Goal: Transaction & Acquisition: Purchase product/service

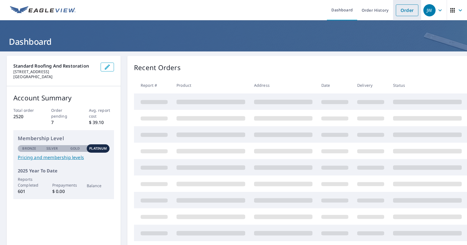
click at [403, 14] on link "Order" at bounding box center [407, 10] width 23 height 12
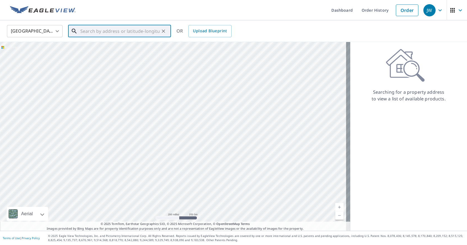
click at [85, 33] on input "text" at bounding box center [119, 31] width 79 height 16
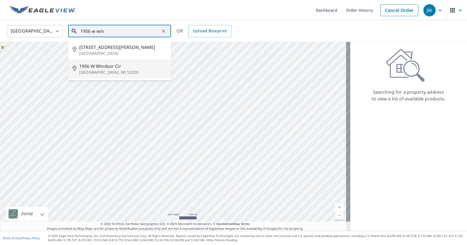
click at [95, 66] on span "1956 W Windsor Cir" at bounding box center [122, 66] width 87 height 7
type input "[STREET_ADDRESS]"
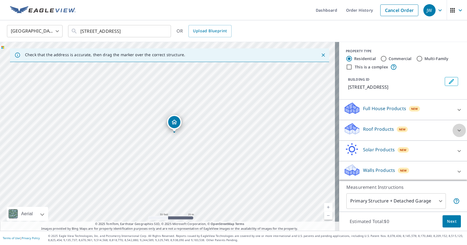
click at [458, 130] on icon at bounding box center [459, 130] width 3 height 2
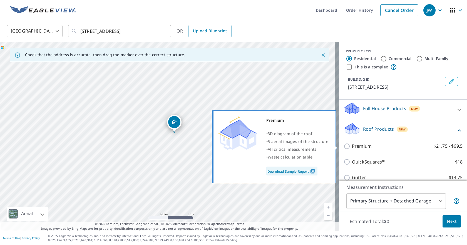
click at [364, 147] on p "Premium" at bounding box center [362, 146] width 20 height 7
click at [352, 147] on input "Premium $21.75 - $69.5" at bounding box center [348, 146] width 8 height 7
checkbox input "true"
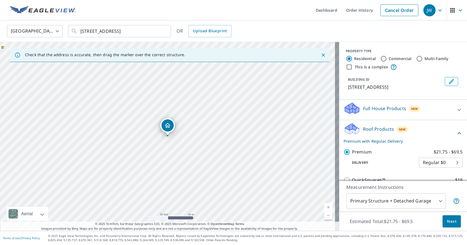
click at [448, 219] on span "Next" at bounding box center [451, 221] width 9 height 7
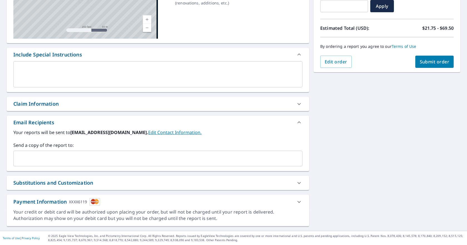
scroll to position [105, 0]
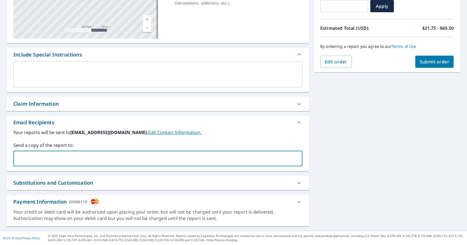
click at [27, 159] on input "text" at bounding box center [154, 158] width 276 height 11
type input "[PERSON_NAME][EMAIL_ADDRESS][DOMAIN_NAME]"
click at [432, 64] on span "Submit order" at bounding box center [435, 62] width 30 height 6
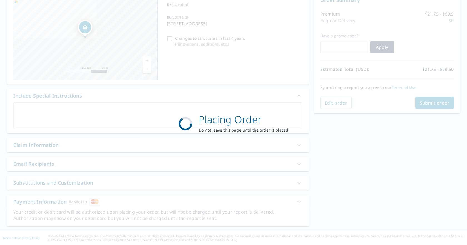
scroll to position [64, 0]
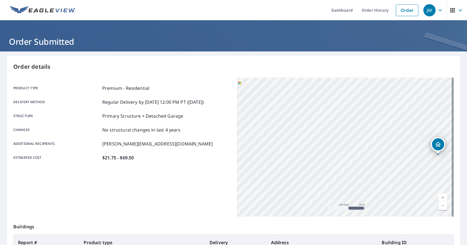
scroll to position [82, 0]
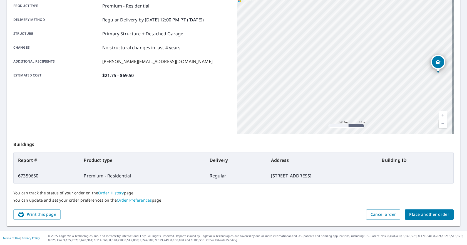
click at [430, 216] on span "Place another order" at bounding box center [430, 214] width 40 height 7
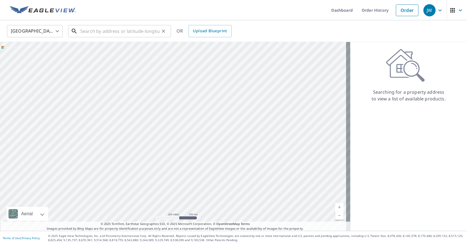
click at [94, 31] on input "text" at bounding box center [119, 31] width 79 height 16
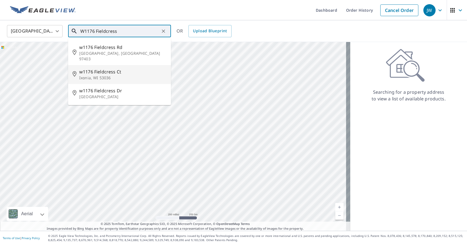
click at [103, 68] on span "w1176 Fieldcress Ct" at bounding box center [122, 71] width 87 height 7
type input "w1176 Fieldcress Ct Ixonia, WI 53036"
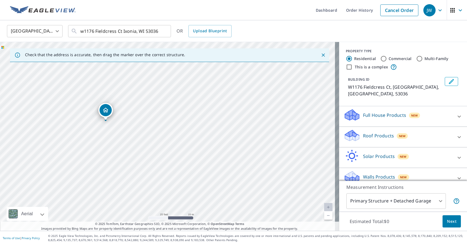
drag, startPoint x: 242, startPoint y: 157, endPoint x: 180, endPoint y: 142, distance: 63.9
click at [180, 142] on div "W1176 Fieldcress Ct Ixonia, WI 53036" at bounding box center [169, 136] width 339 height 189
drag, startPoint x: 174, startPoint y: 136, endPoint x: 179, endPoint y: 113, distance: 23.7
click at [179, 113] on div "W1176 Fieldcress Ct Ixonia, WI 53036" at bounding box center [169, 136] width 339 height 189
click at [456, 134] on icon at bounding box center [459, 137] width 7 height 7
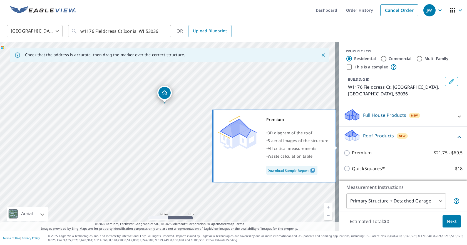
click at [344, 150] on input "Premium $21.75 - $69.5" at bounding box center [348, 153] width 8 height 7
checkbox input "true"
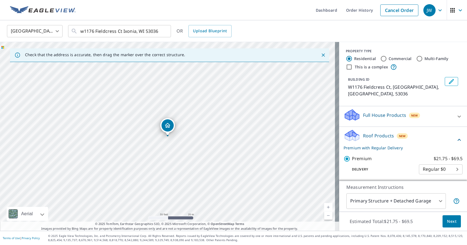
click at [448, 223] on span "Next" at bounding box center [451, 221] width 9 height 7
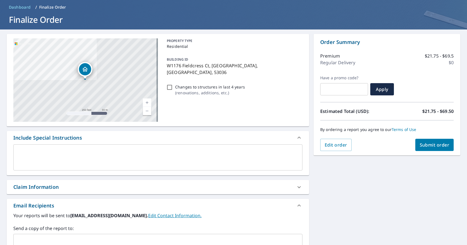
scroll to position [83, 0]
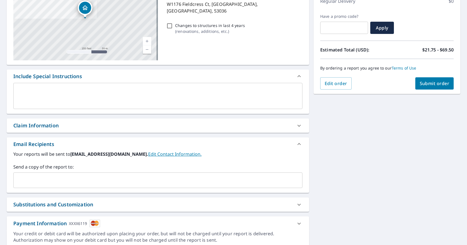
click at [30, 180] on input "text" at bounding box center [154, 180] width 276 height 11
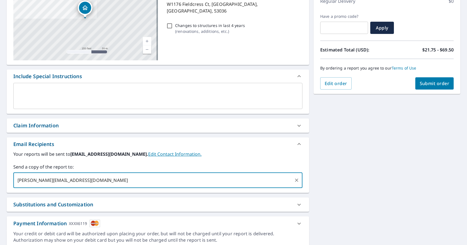
type input "[PERSON_NAME][EMAIL_ADDRESS][DOMAIN_NAME]"
click at [437, 82] on span "Submit order" at bounding box center [435, 83] width 30 height 6
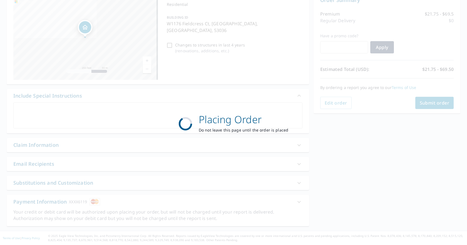
scroll to position [64, 0]
